Goal: Task Accomplishment & Management: Use online tool/utility

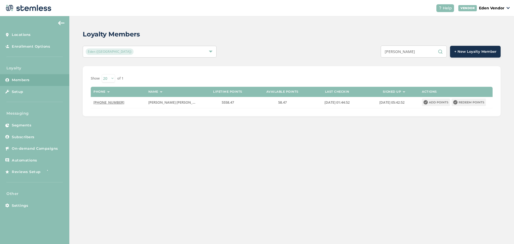
drag, startPoint x: 415, startPoint y: 51, endPoint x: 375, endPoint y: 55, distance: 40.3
click at [375, 55] on div "[PERSON_NAME] + New Loyalty Member" at bounding box center [379, 52] width 244 height 12
click at [419, 52] on input "[PERSON_NAME]" at bounding box center [414, 52] width 66 height 12
drag, startPoint x: 418, startPoint y: 52, endPoint x: 374, endPoint y: 55, distance: 44.0
click at [374, 55] on div "[PERSON_NAME] + New Loyalty Member" at bounding box center [379, 52] width 244 height 12
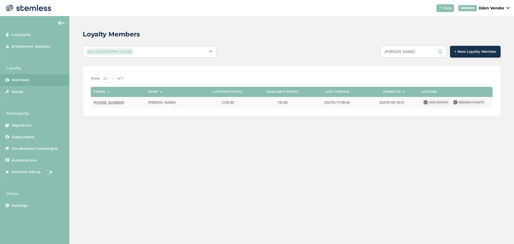
type input "[PERSON_NAME]"
click at [464, 101] on button "Redeem points" at bounding box center [469, 102] width 34 height 7
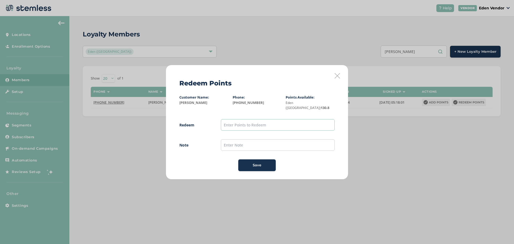
click at [313, 119] on input "text" at bounding box center [278, 125] width 114 height 12
type input "100"
click at [232, 145] on input "text" at bounding box center [278, 145] width 114 height 12
type input "8/14"
click at [250, 163] on div "Save" at bounding box center [257, 165] width 29 height 5
